Goal: Information Seeking & Learning: Check status

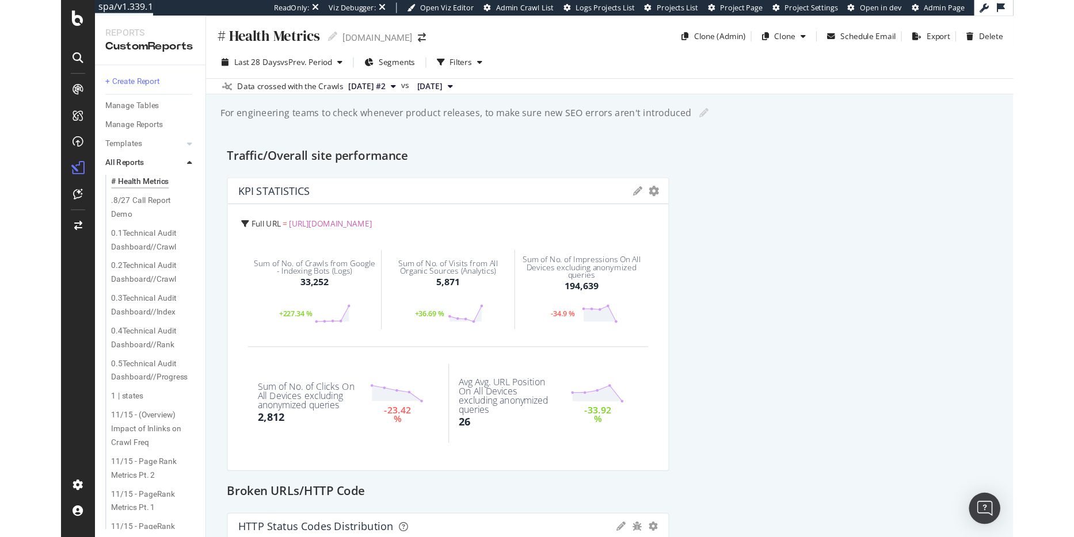
scroll to position [14, 0]
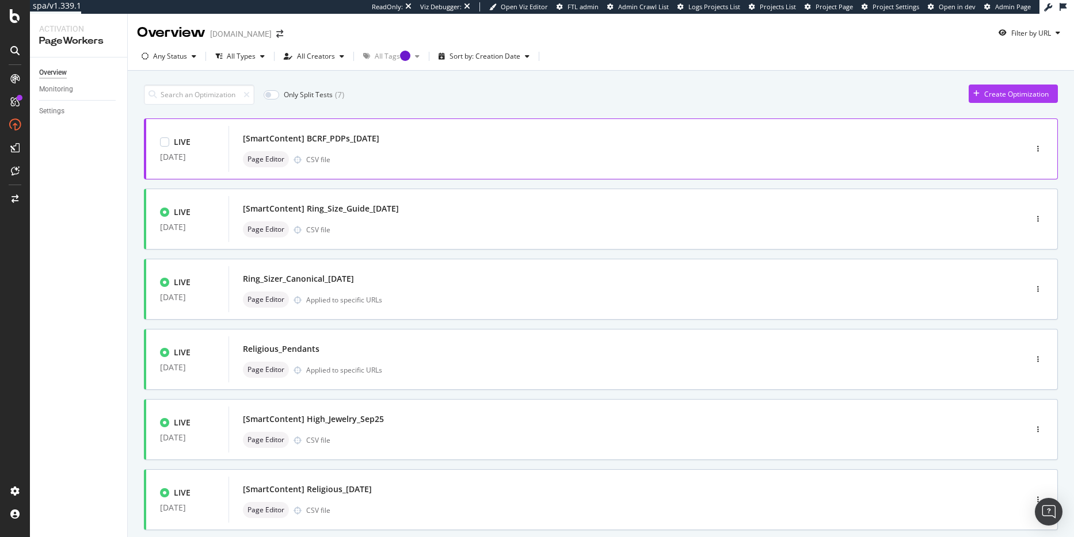
click at [308, 139] on div "[SmartContent] BCRF_PDPs_10Oct" at bounding box center [311, 139] width 136 height 12
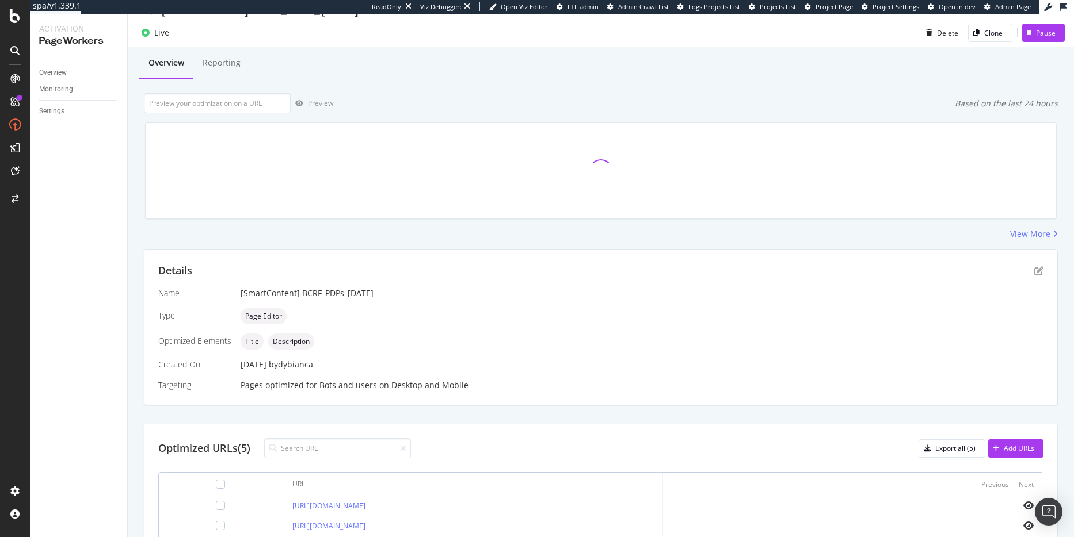
scroll to position [137, 0]
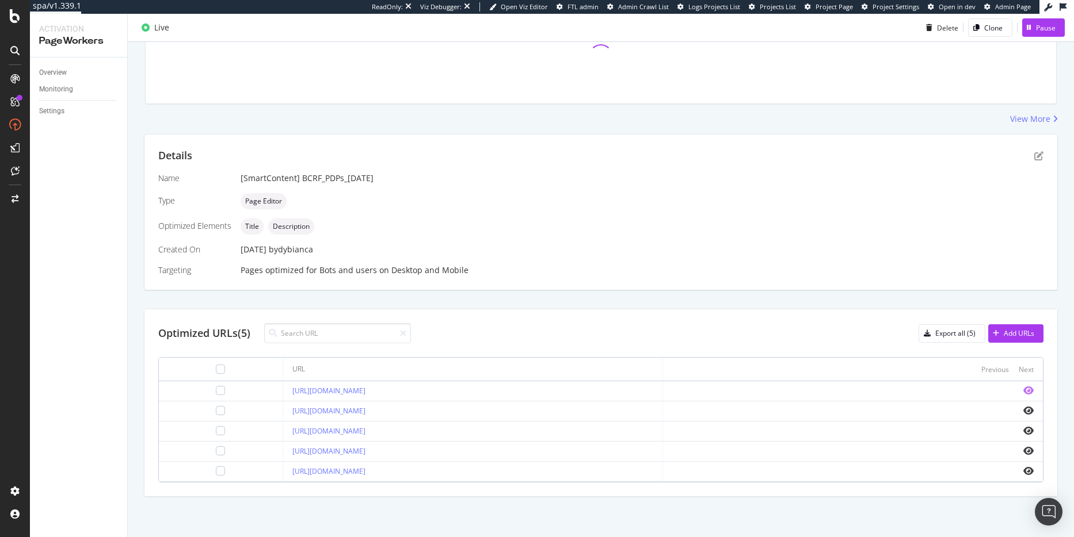
click at [1023, 392] on icon "eye" at bounding box center [1028, 390] width 10 height 9
